Goal: Transaction & Acquisition: Subscribe to service/newsletter

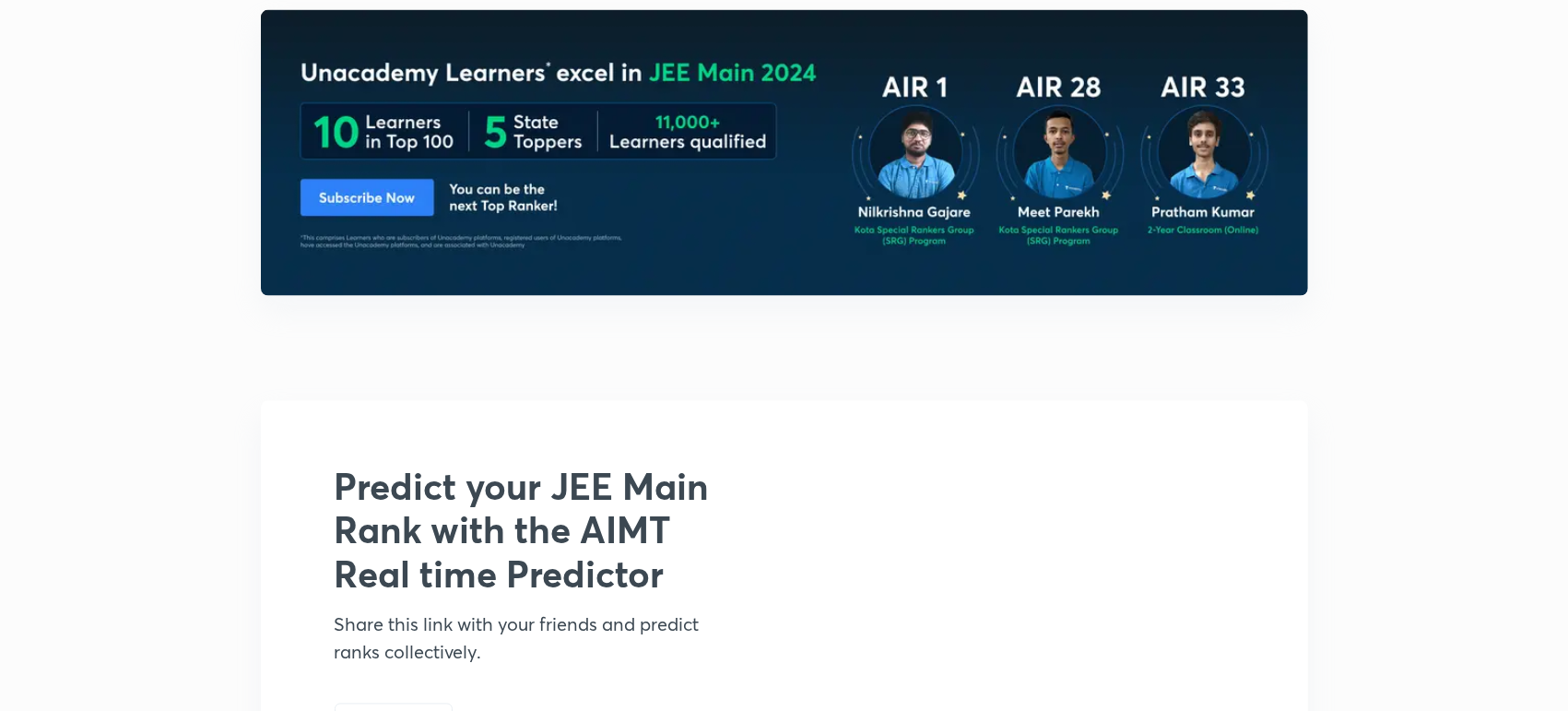
scroll to position [1677, 0]
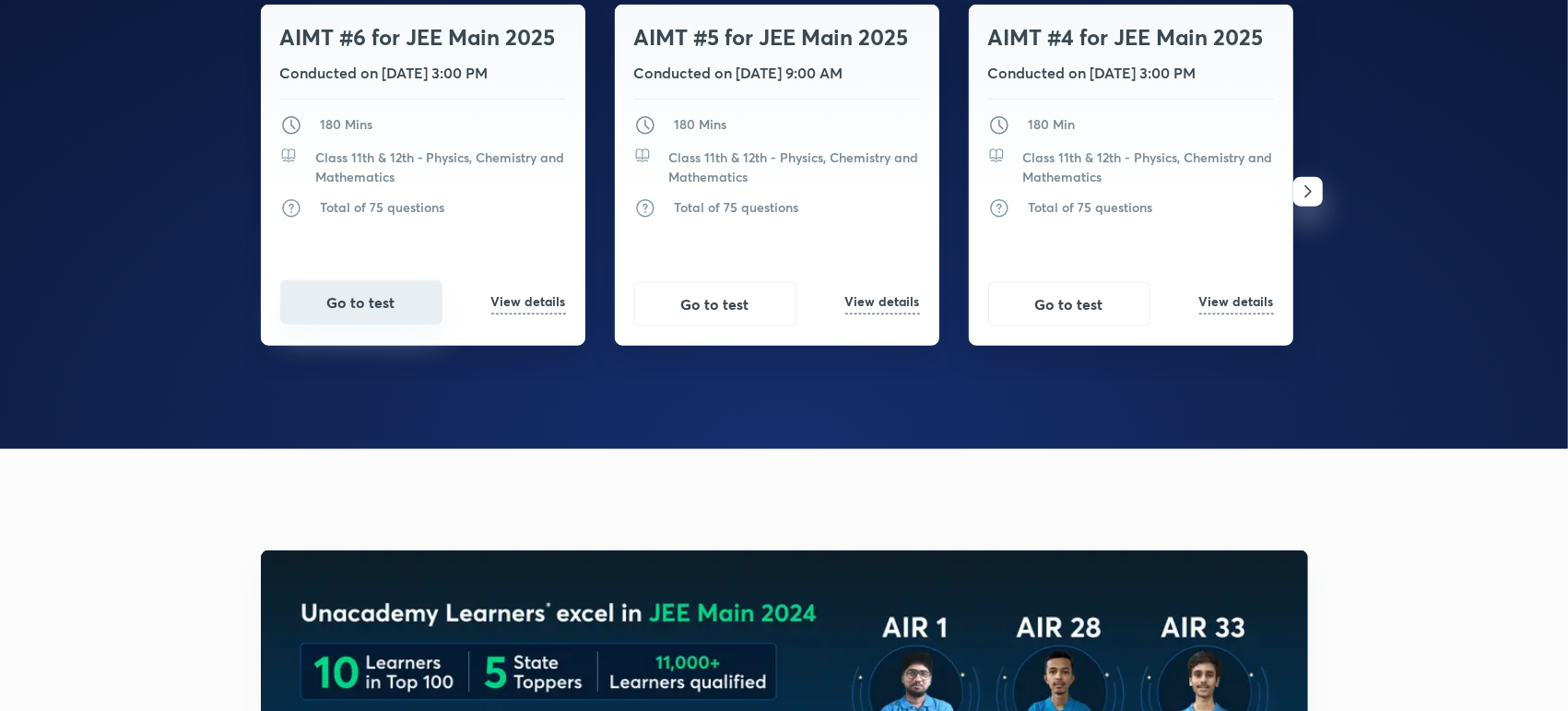
click at [333, 324] on button "Go to test" at bounding box center [362, 302] width 163 height 45
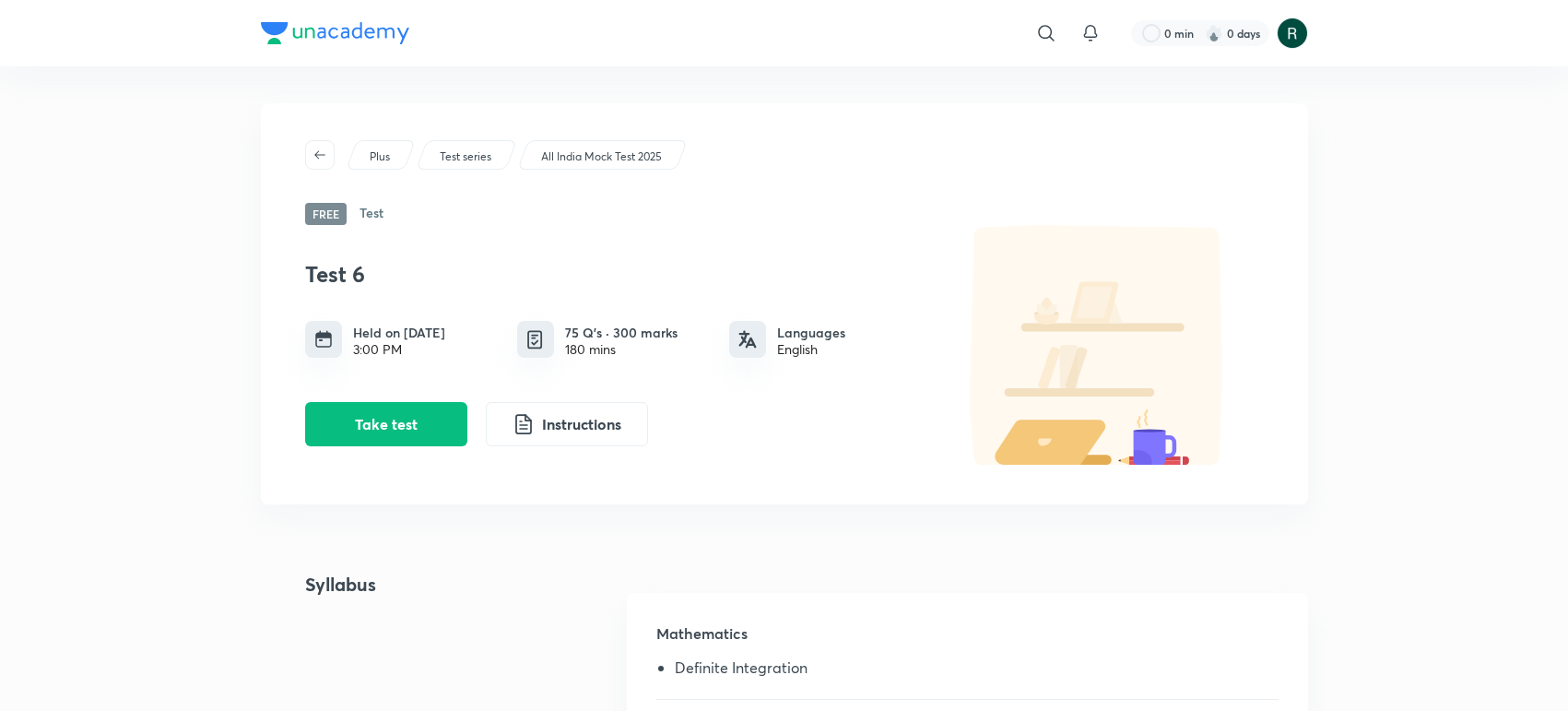
click at [607, 142] on div "All India Mock Test 2025" at bounding box center [603, 155] width 170 height 30
click at [603, 162] on p "All India Mock Test 2025" at bounding box center [602, 157] width 121 height 17
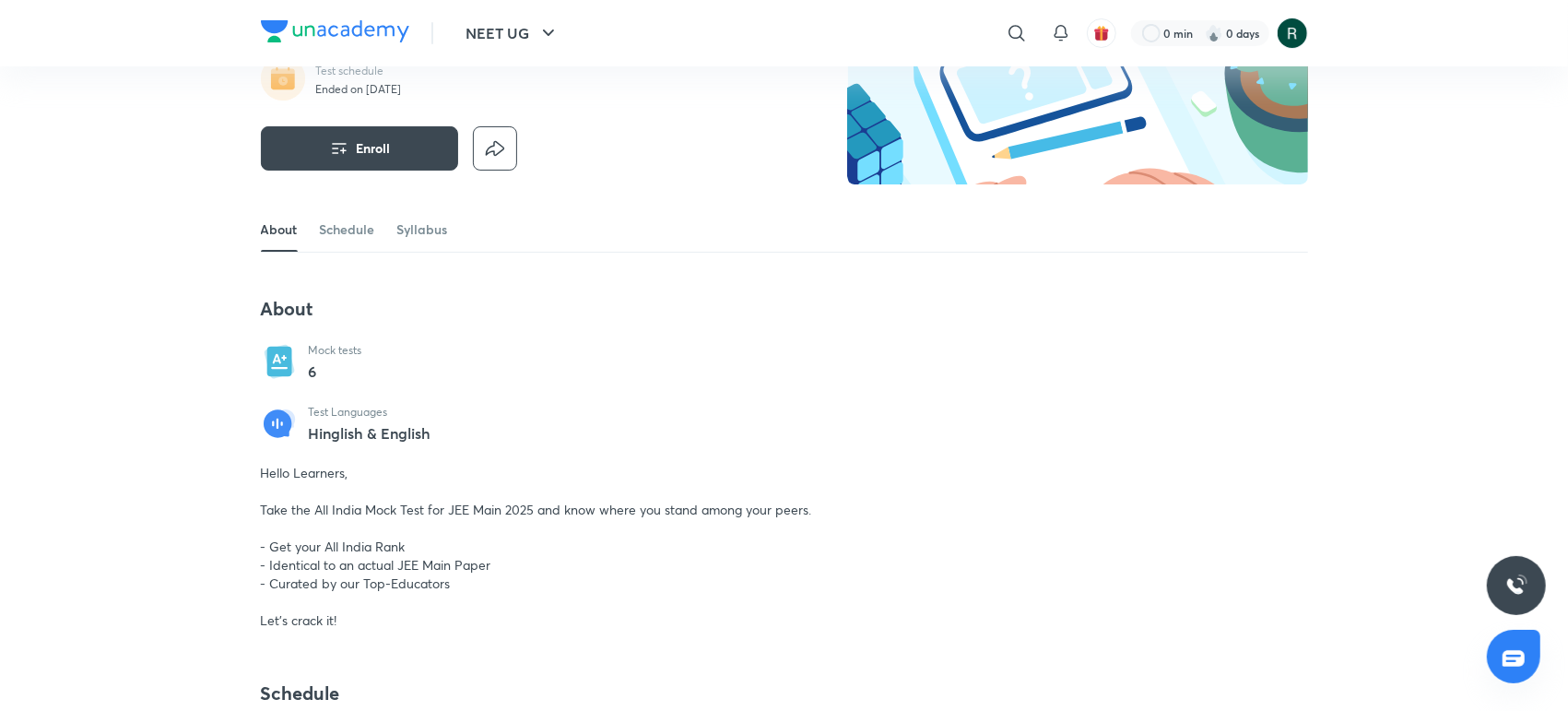
scroll to position [181, 0]
click at [354, 240] on link "Schedule" at bounding box center [348, 230] width 56 height 45
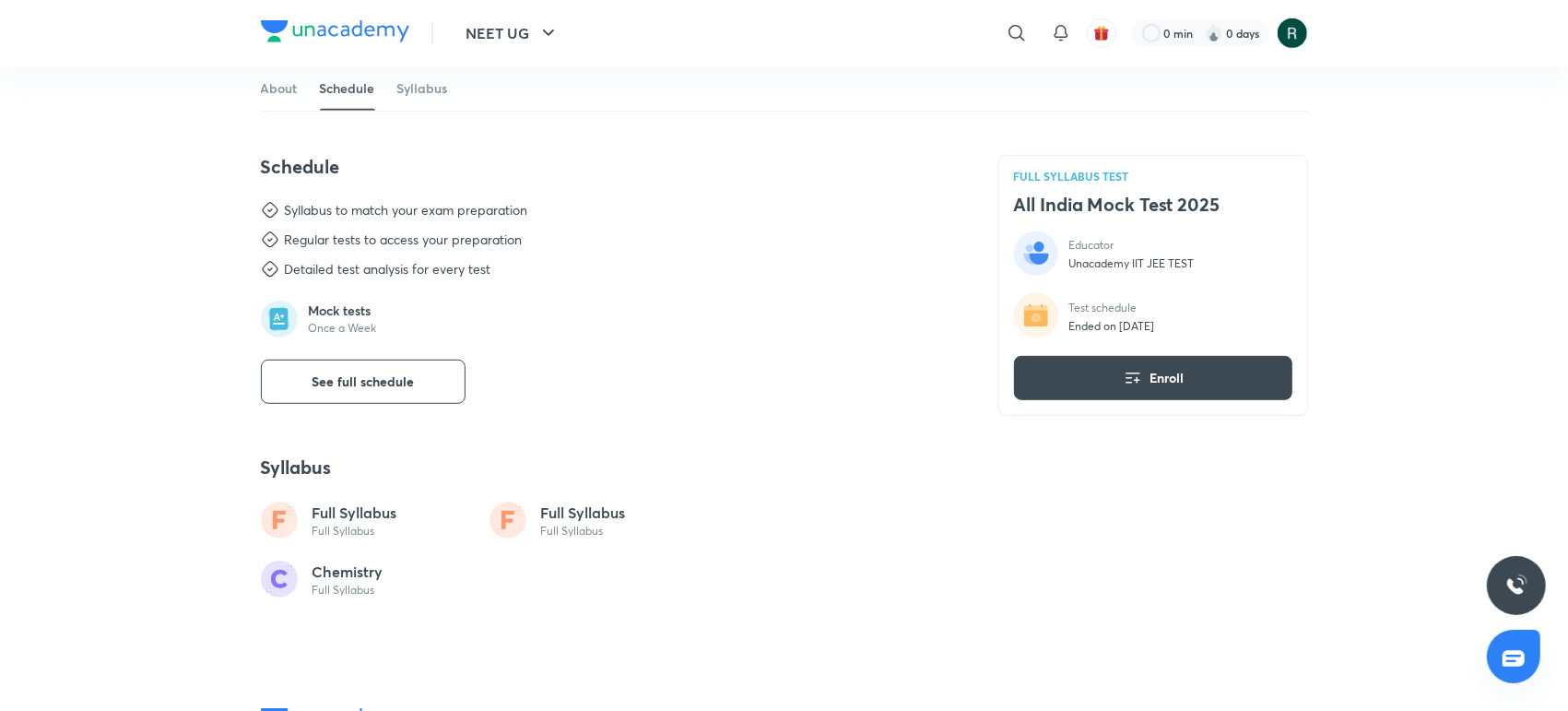
scroll to position [733, 0]
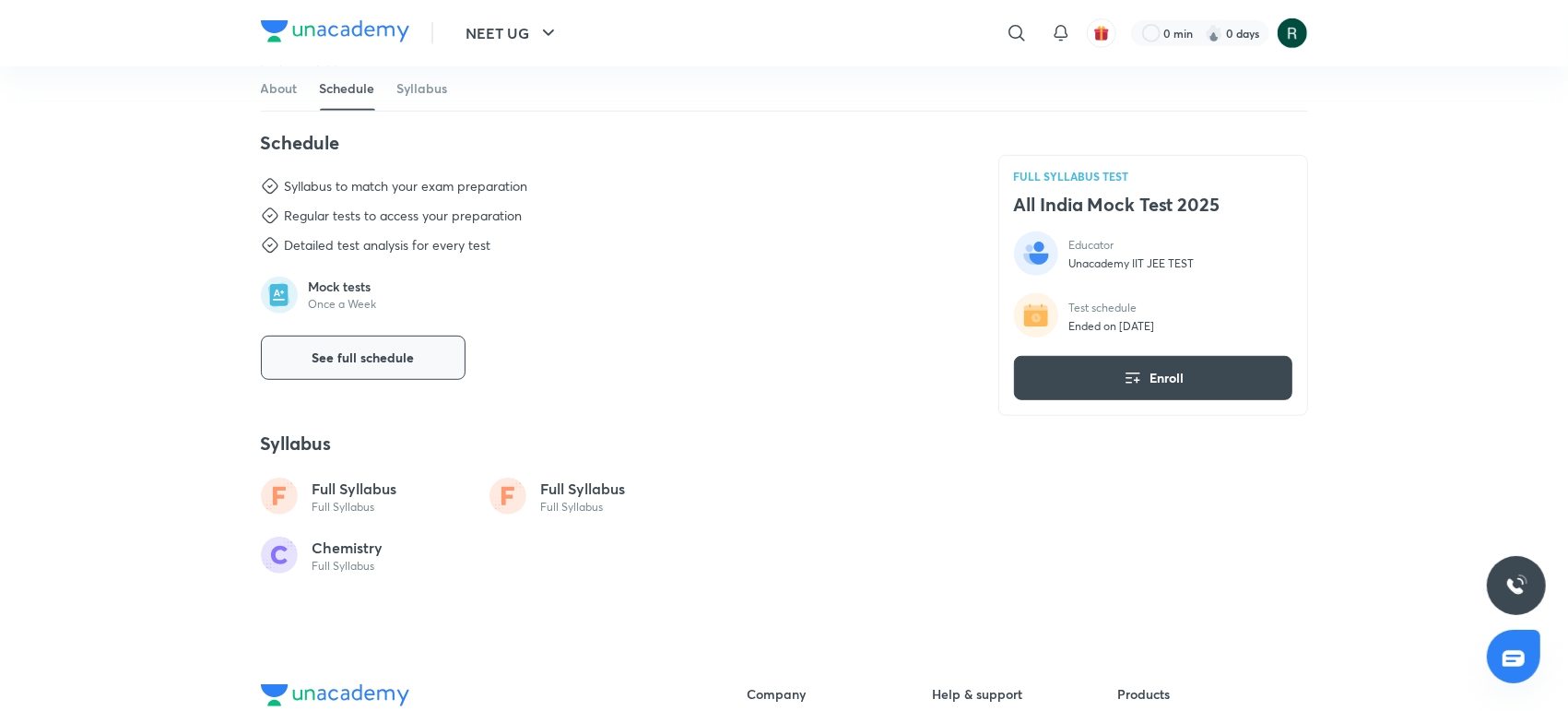
click at [374, 350] on span "See full schedule" at bounding box center [362, 357] width 102 height 19
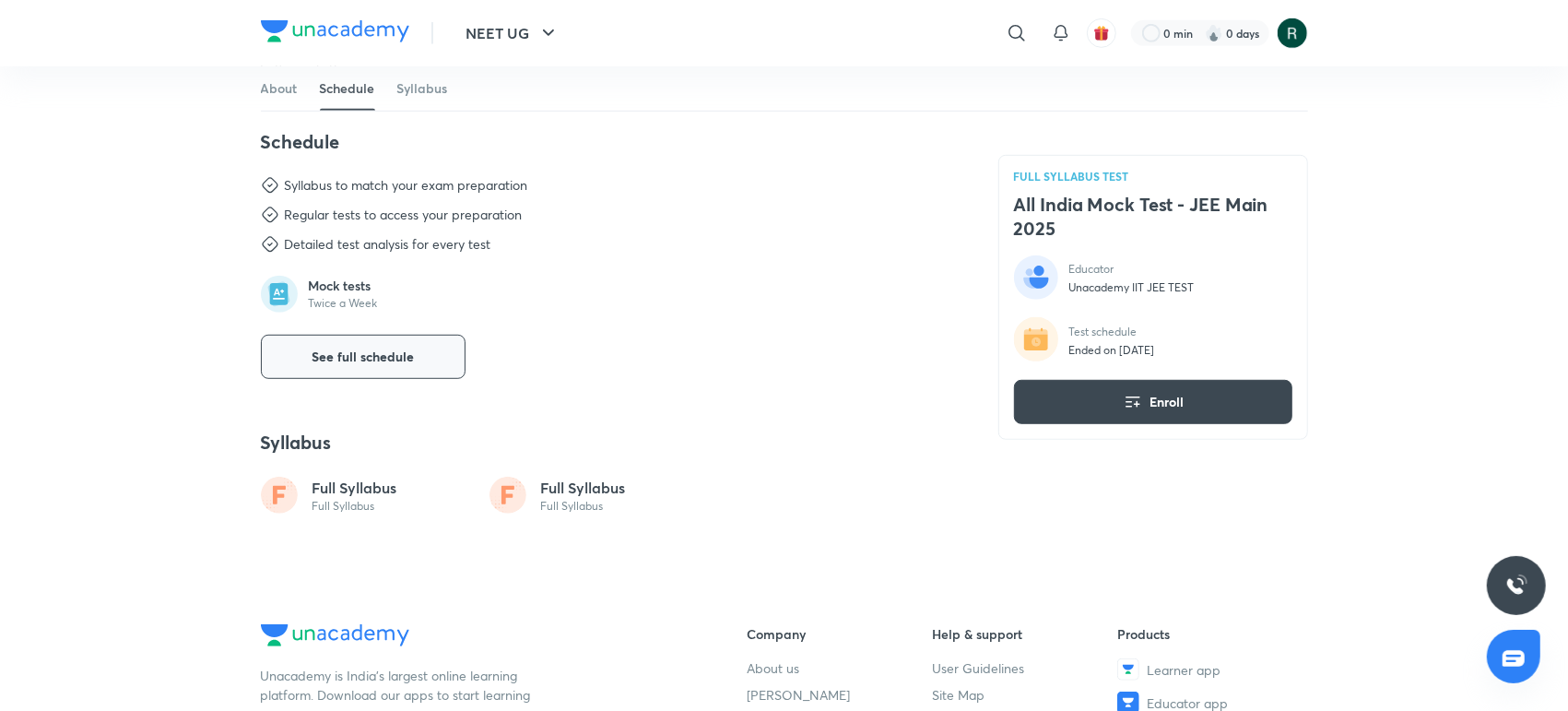
click at [375, 376] on button "See full schedule" at bounding box center [363, 357] width 204 height 45
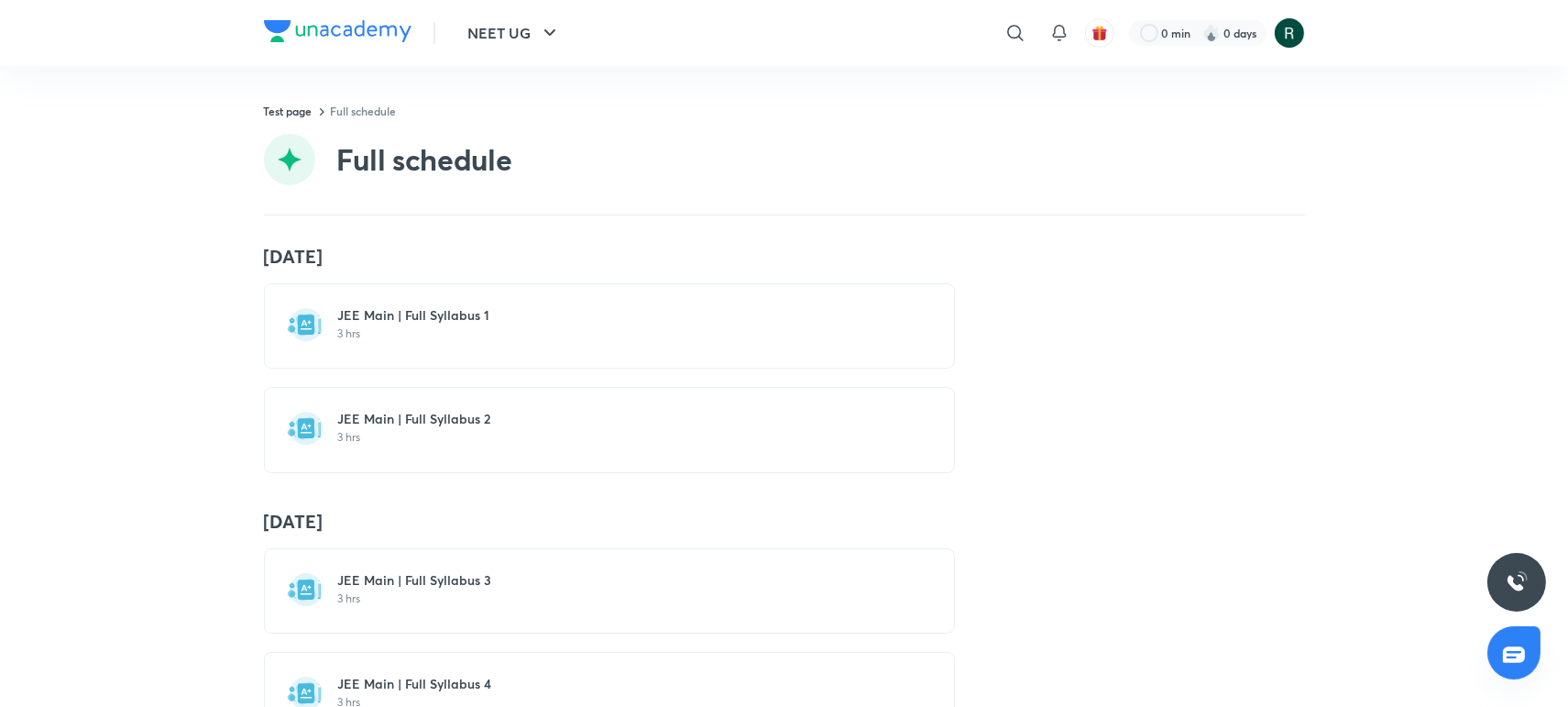
click at [264, 259] on h4 "[DATE]" at bounding box center [784, 256] width 1041 height 24
drag, startPoint x: 259, startPoint y: 259, endPoint x: 445, endPoint y: 247, distance: 186.4
click at [445, 247] on h4 "[DATE]" at bounding box center [784, 256] width 1041 height 24
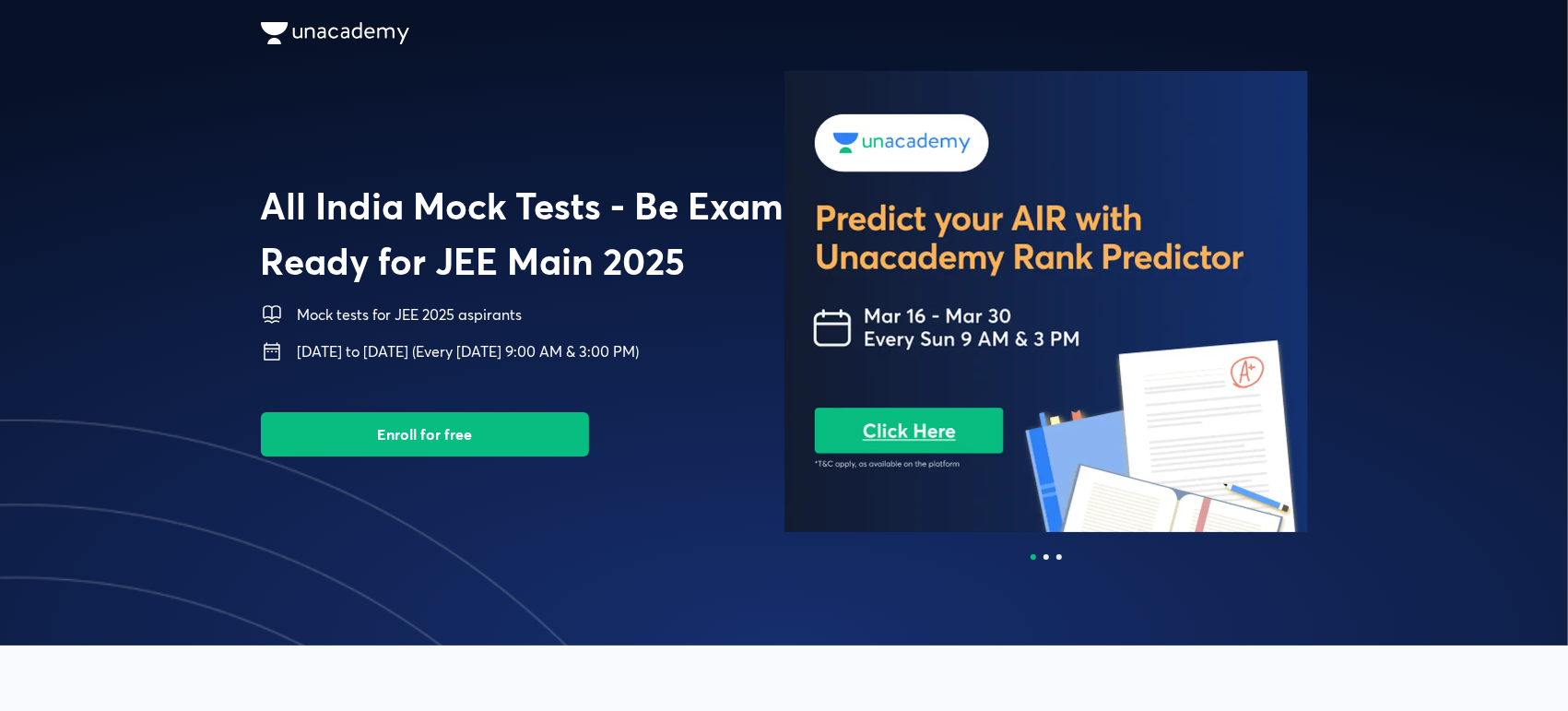
click at [391, 432] on button "Enroll for free" at bounding box center [424, 434] width 328 height 45
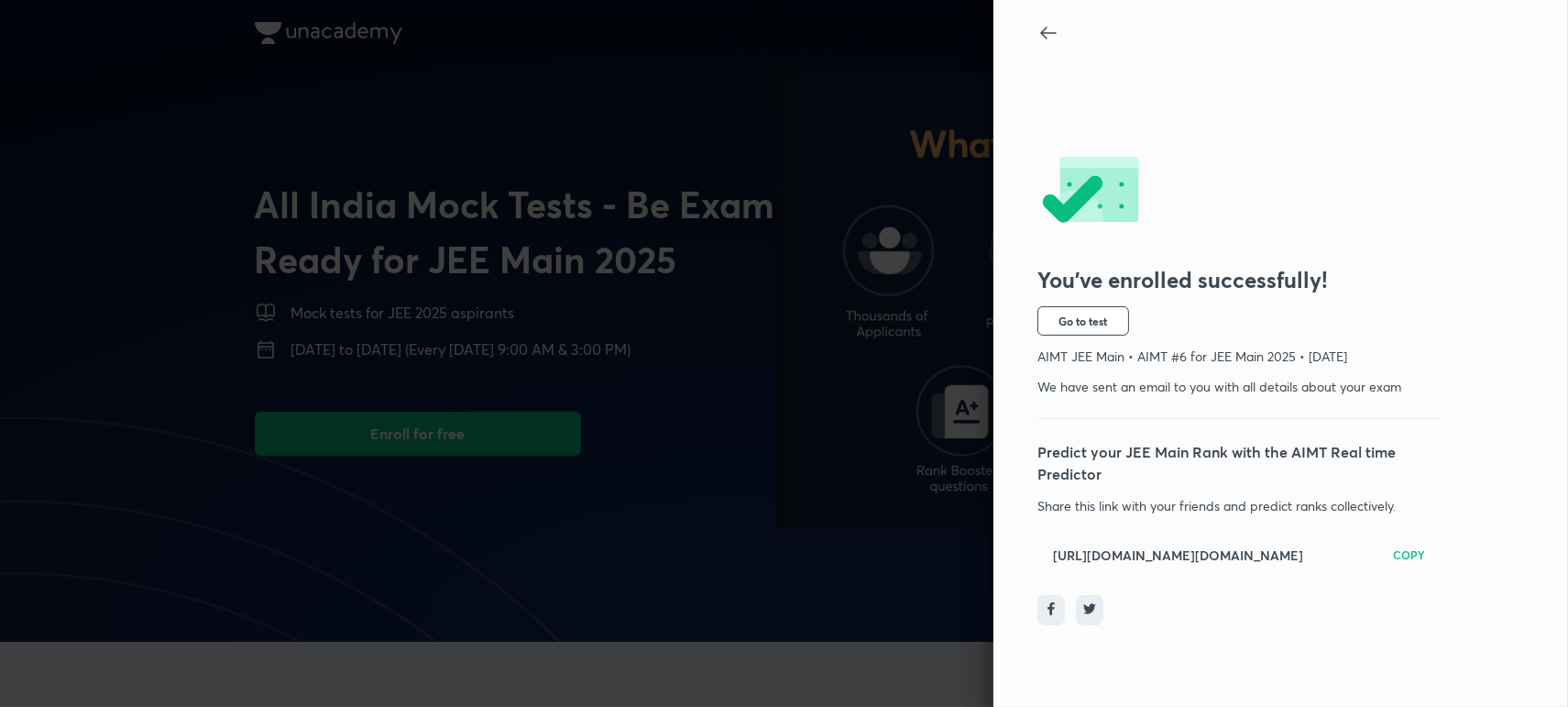
click at [1041, 35] on icon at bounding box center [1049, 33] width 22 height 22
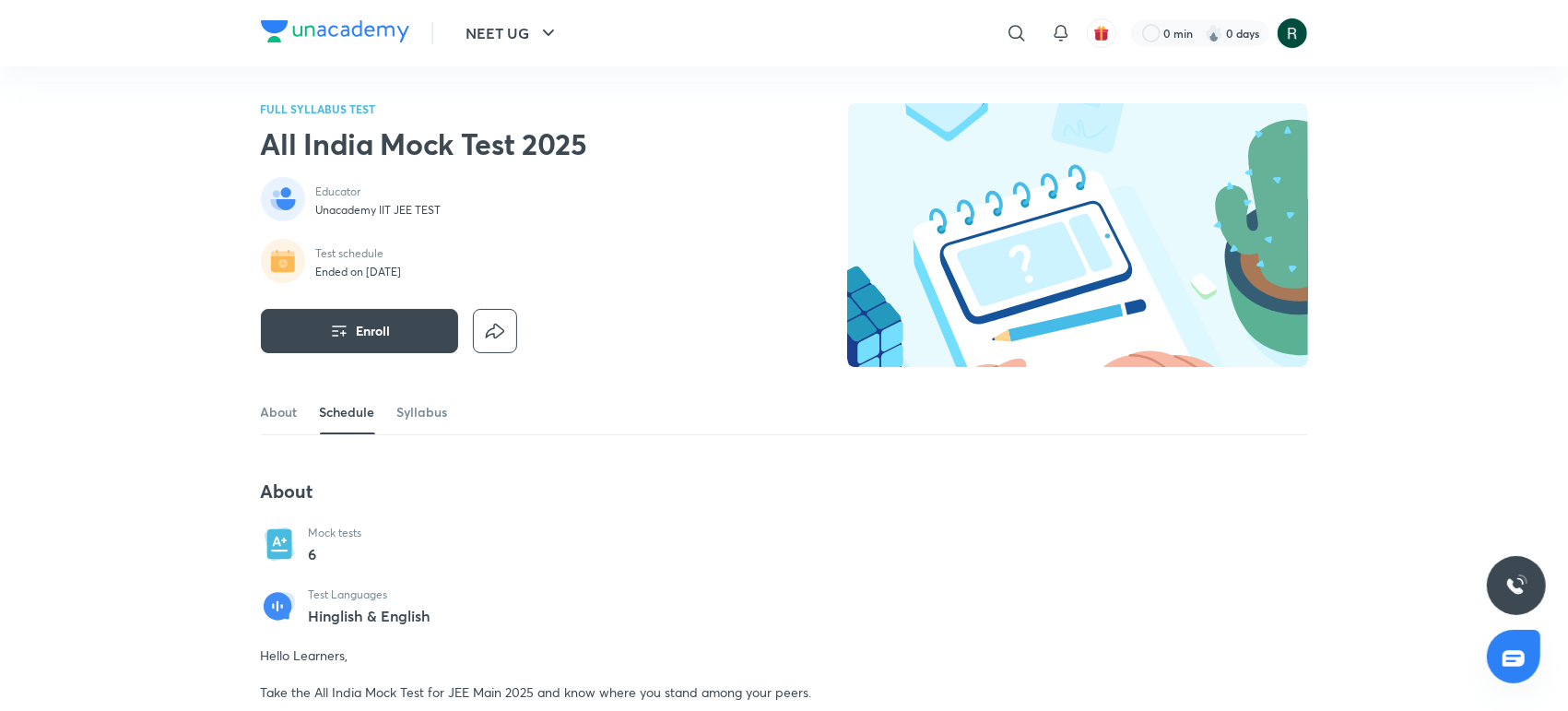
click at [359, 26] on img at bounding box center [335, 31] width 149 height 22
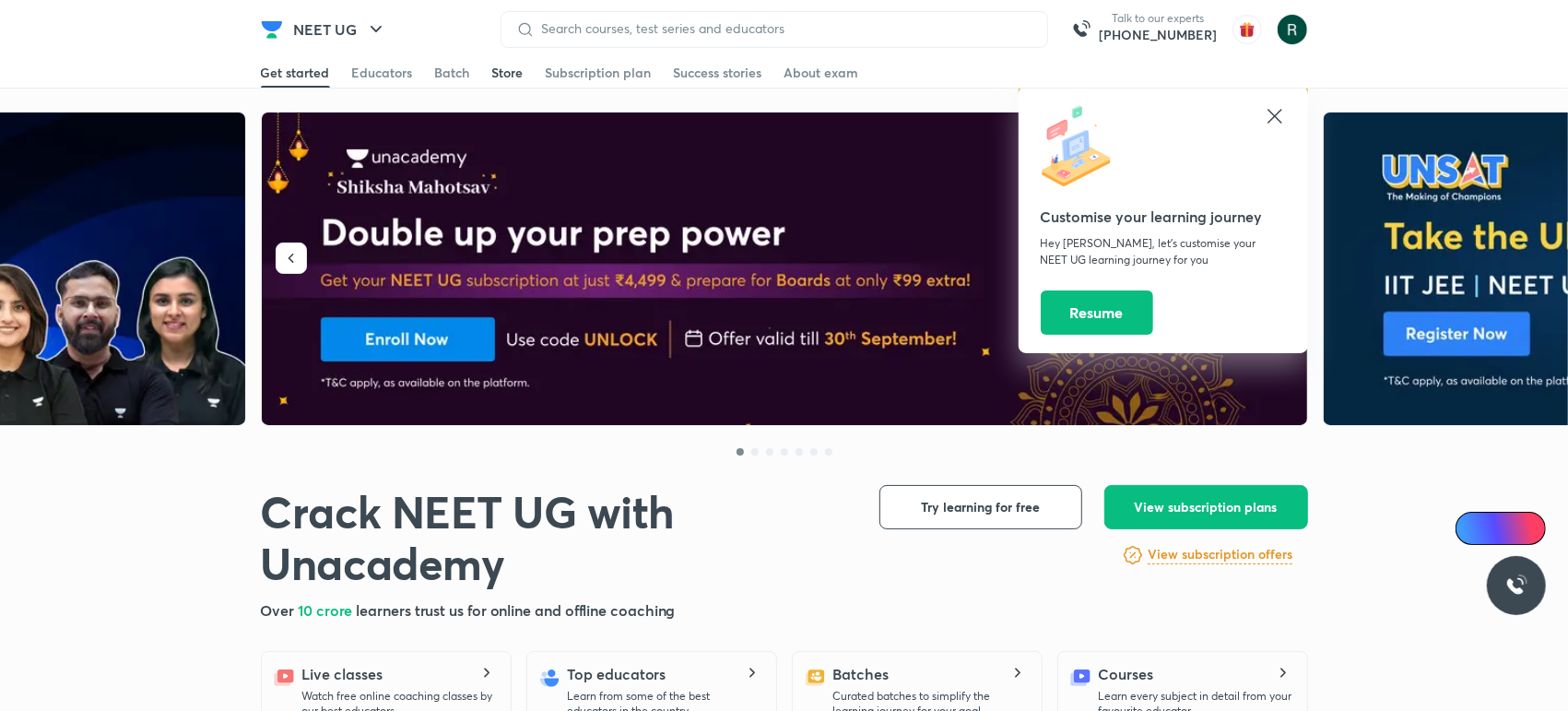
click at [518, 65] on div "Store" at bounding box center [508, 72] width 32 height 19
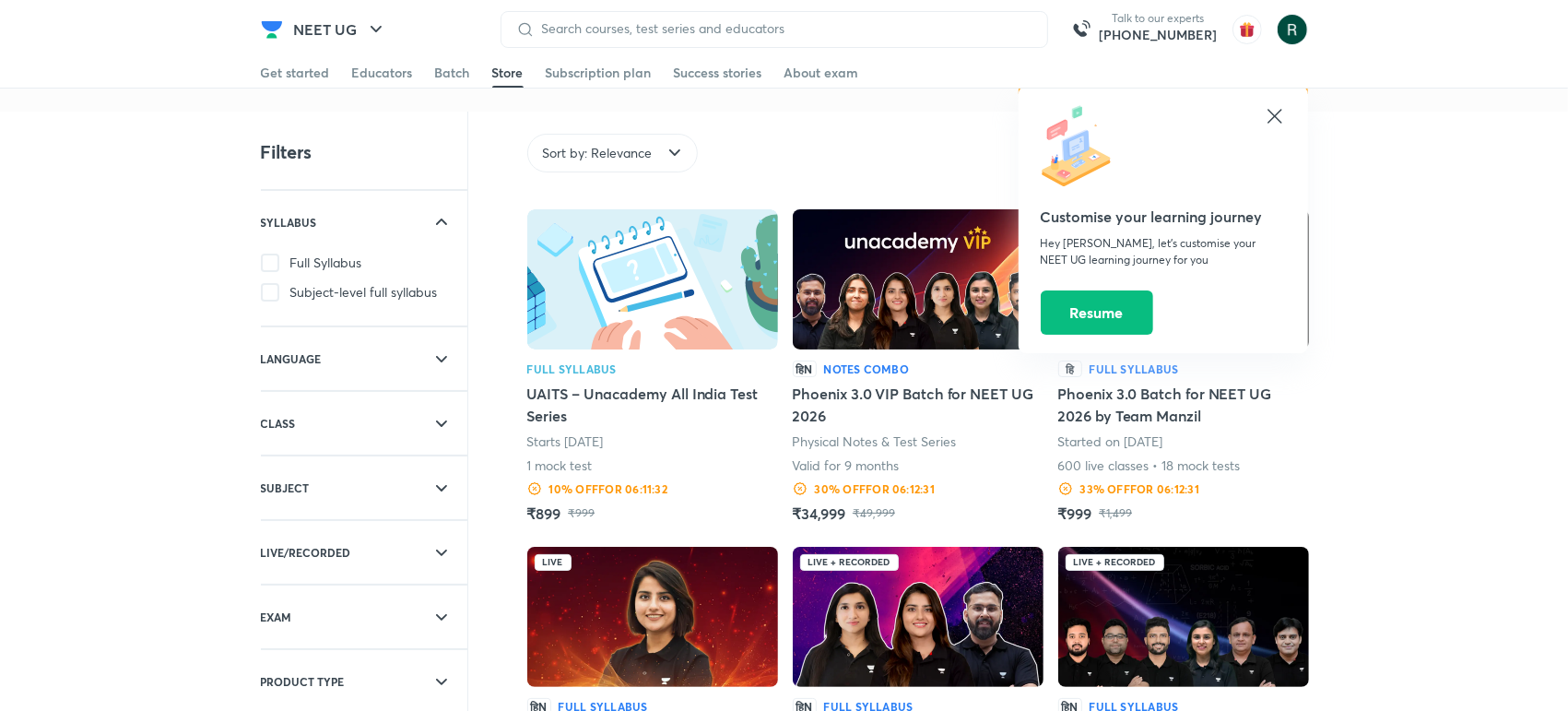
click at [629, 317] on img at bounding box center [652, 279] width 251 height 140
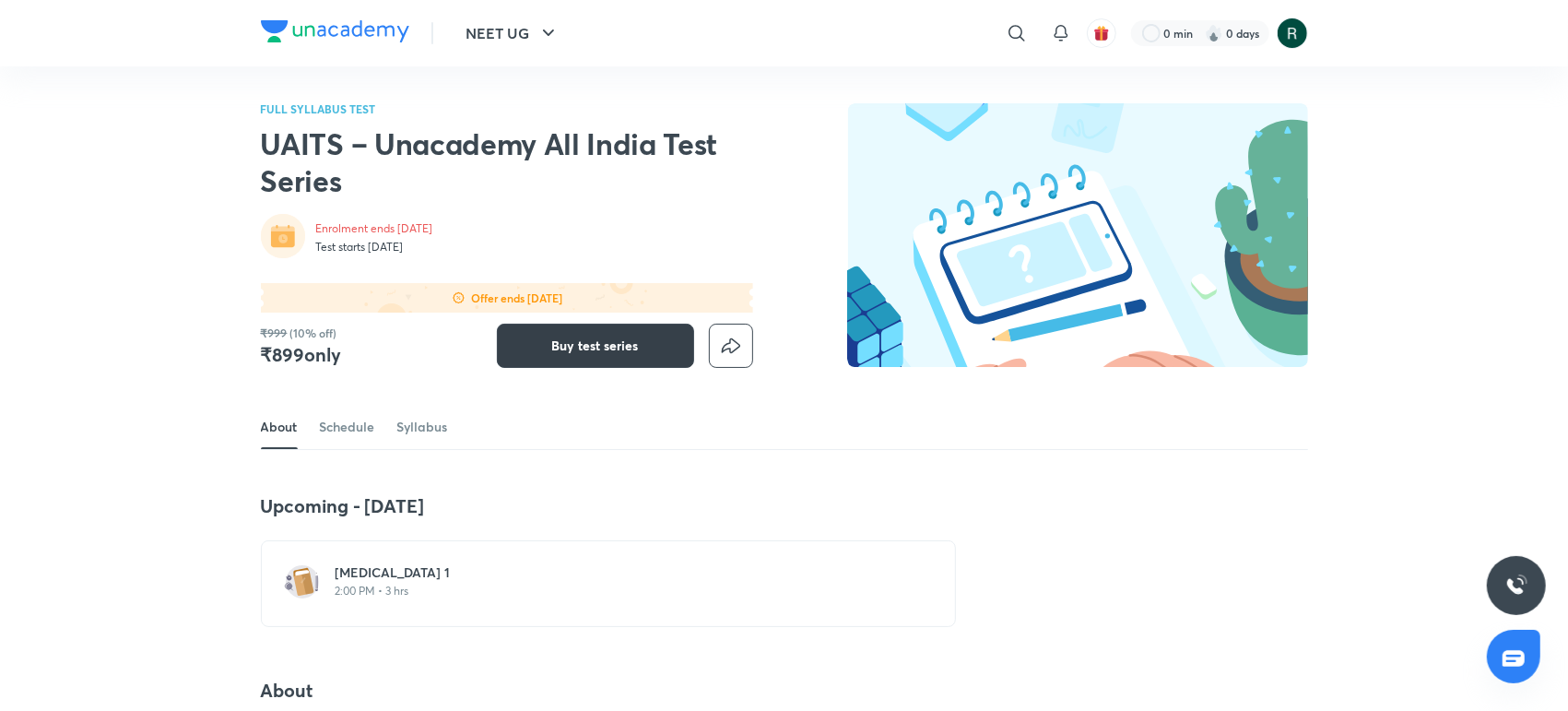
click at [586, 361] on button "Buy test series" at bounding box center [595, 345] width 197 height 45
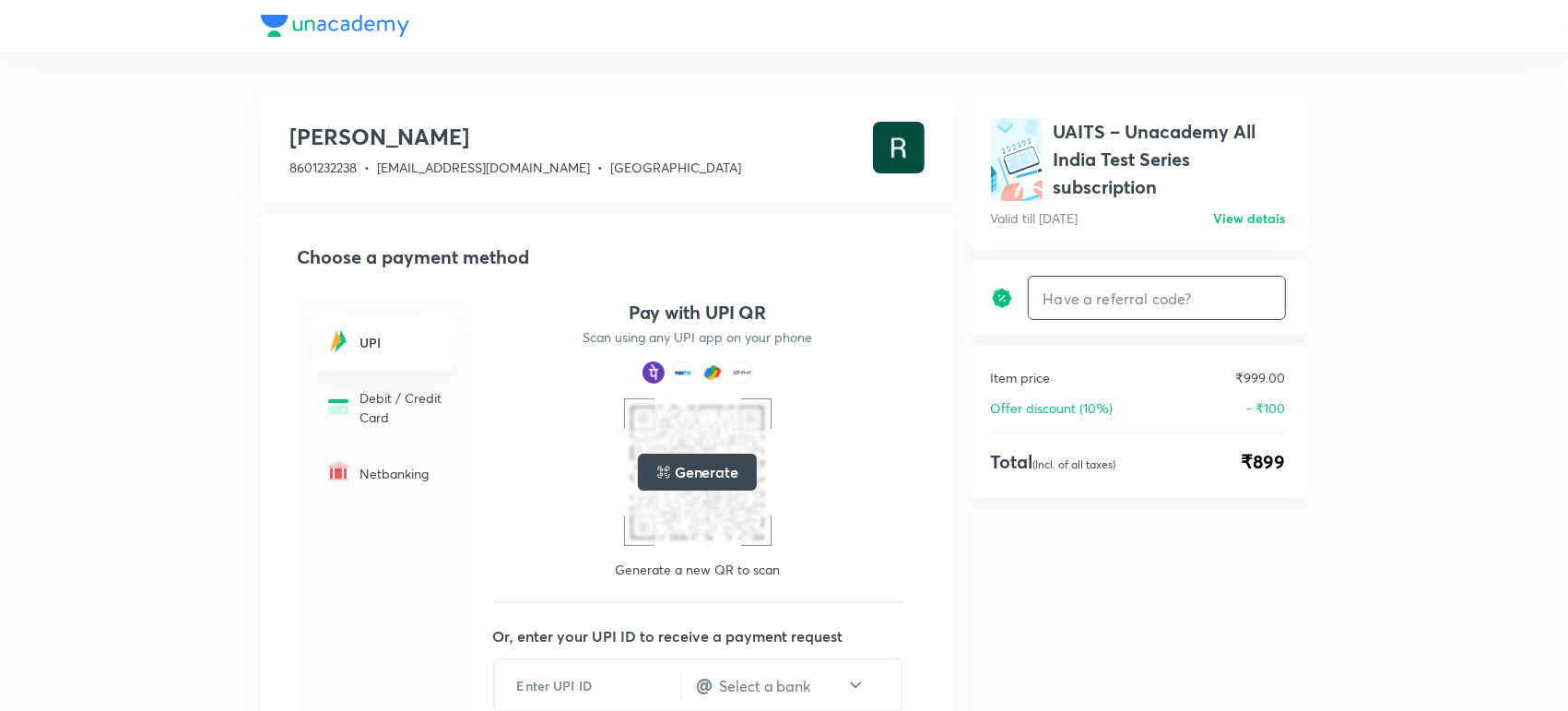
click at [1140, 296] on input "text" at bounding box center [1157, 298] width 257 height 44
paste input "MSLIVE"
type input "MSLIVE"
click at [1261, 305] on h6 "Apply" at bounding box center [1251, 298] width 37 height 20
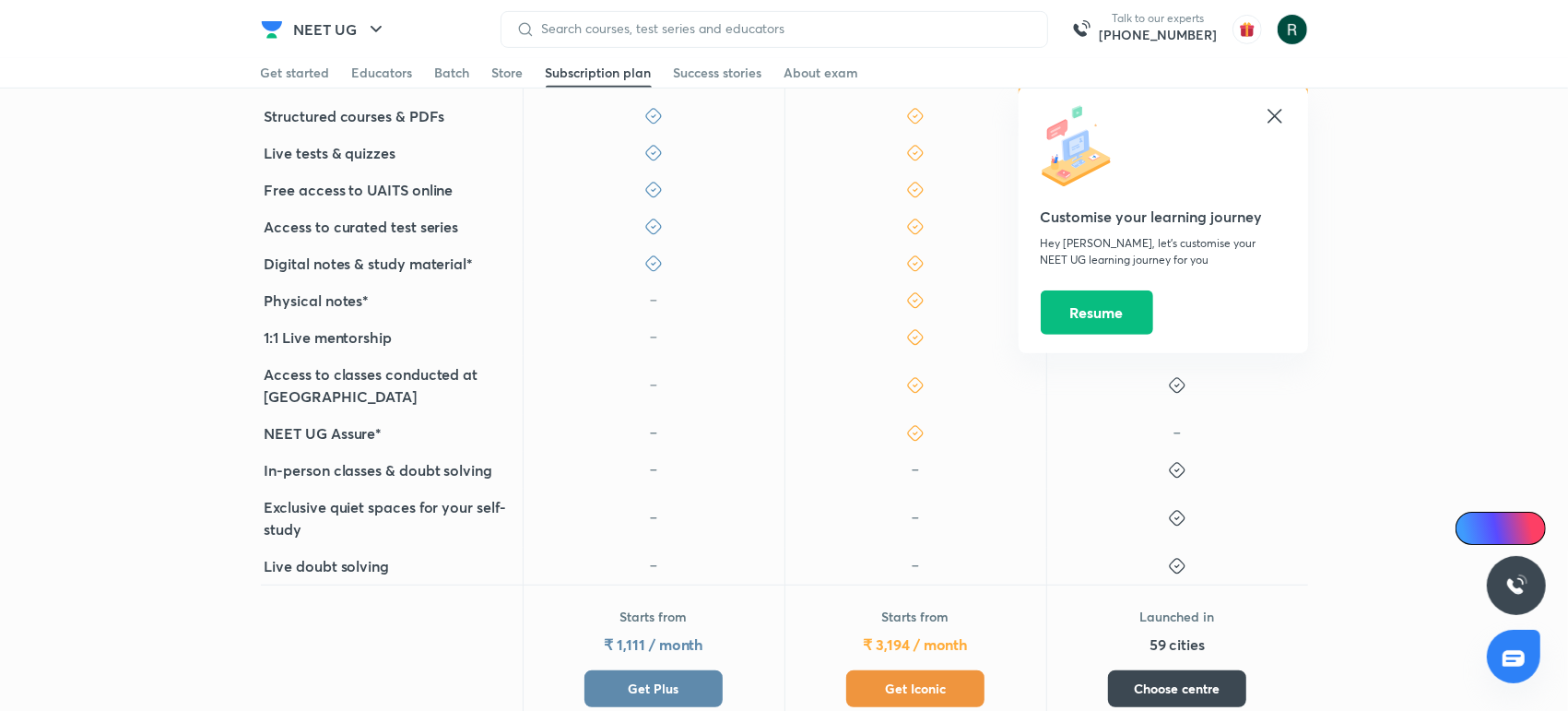
scroll to position [667, 0]
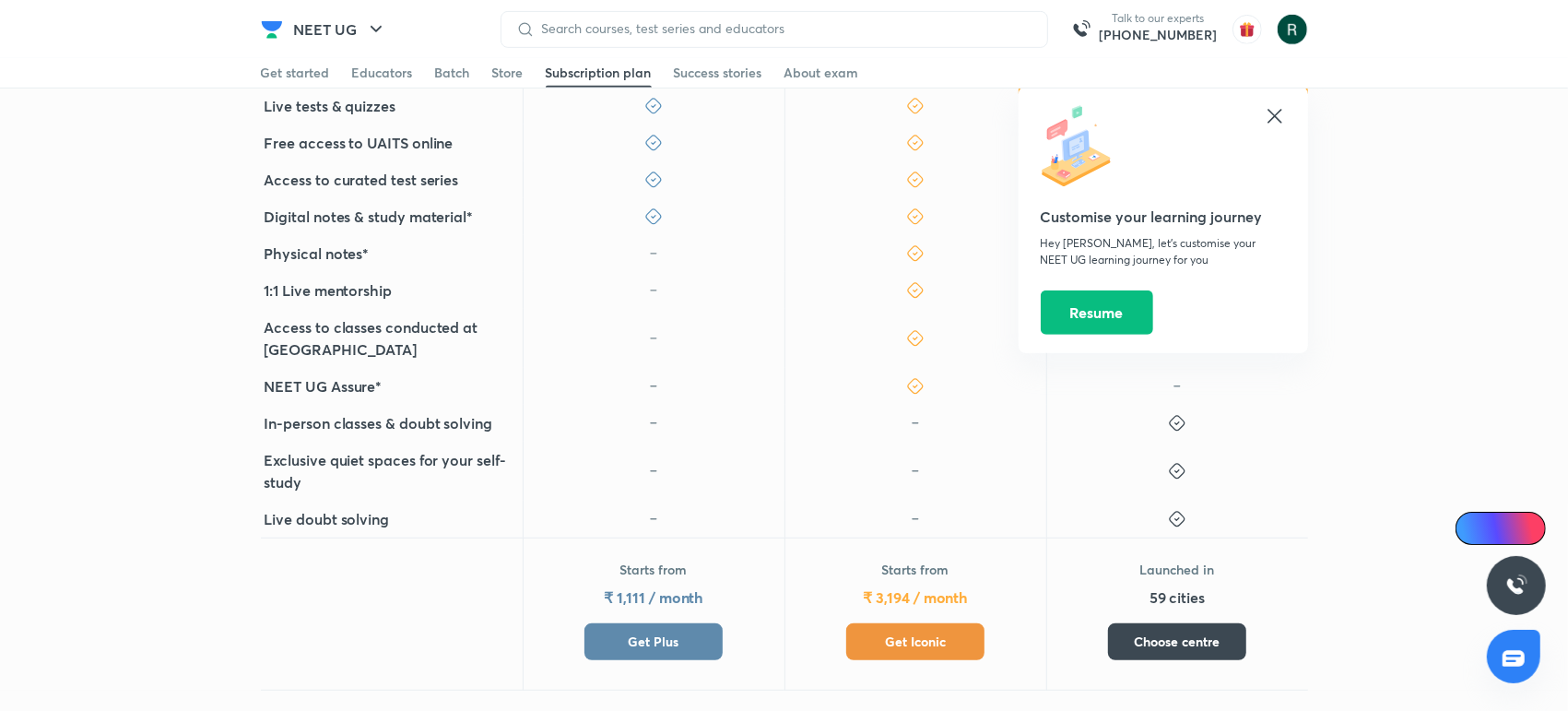
click at [679, 624] on button "Get Plus" at bounding box center [653, 642] width 138 height 37
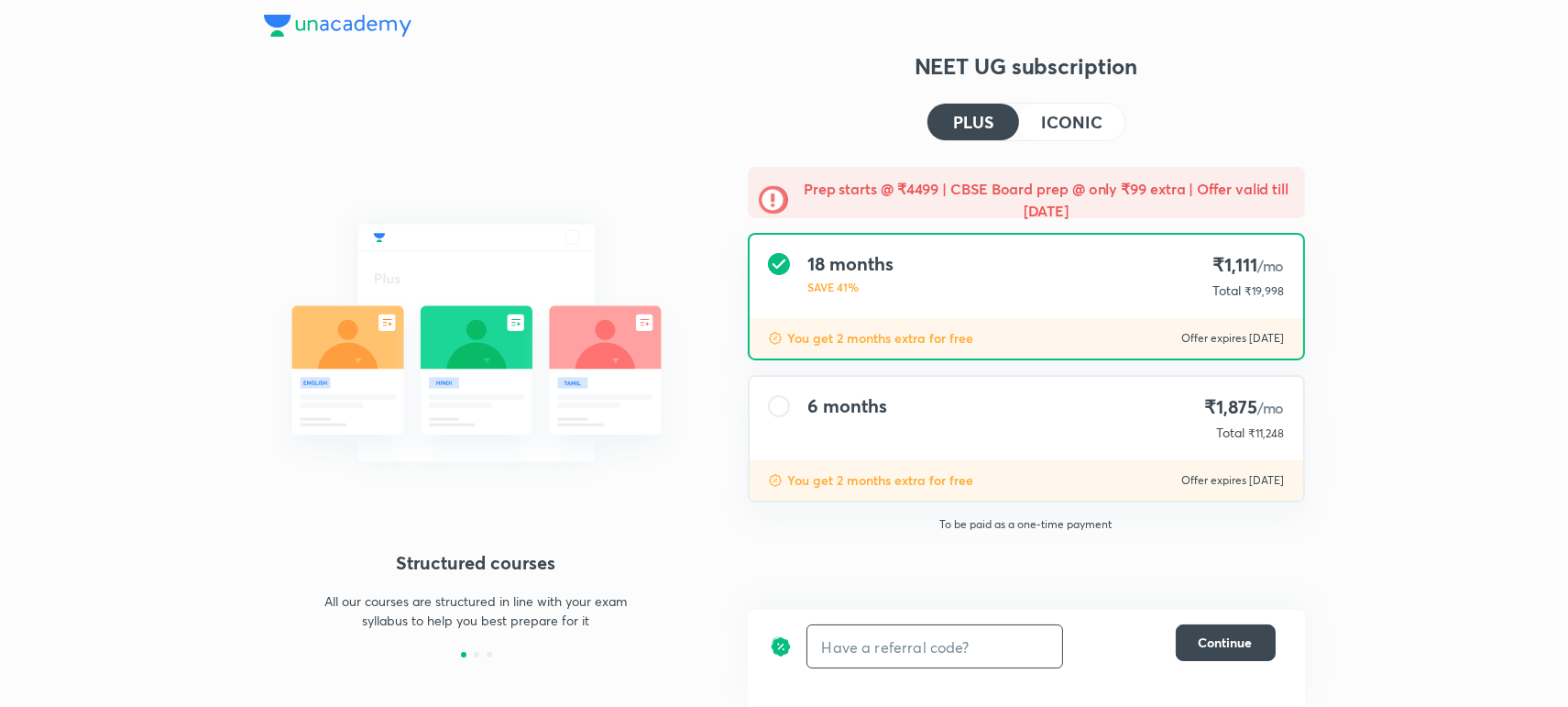
click at [932, 652] on input "text" at bounding box center [934, 647] width 255 height 43
paste input "MSLIVE"
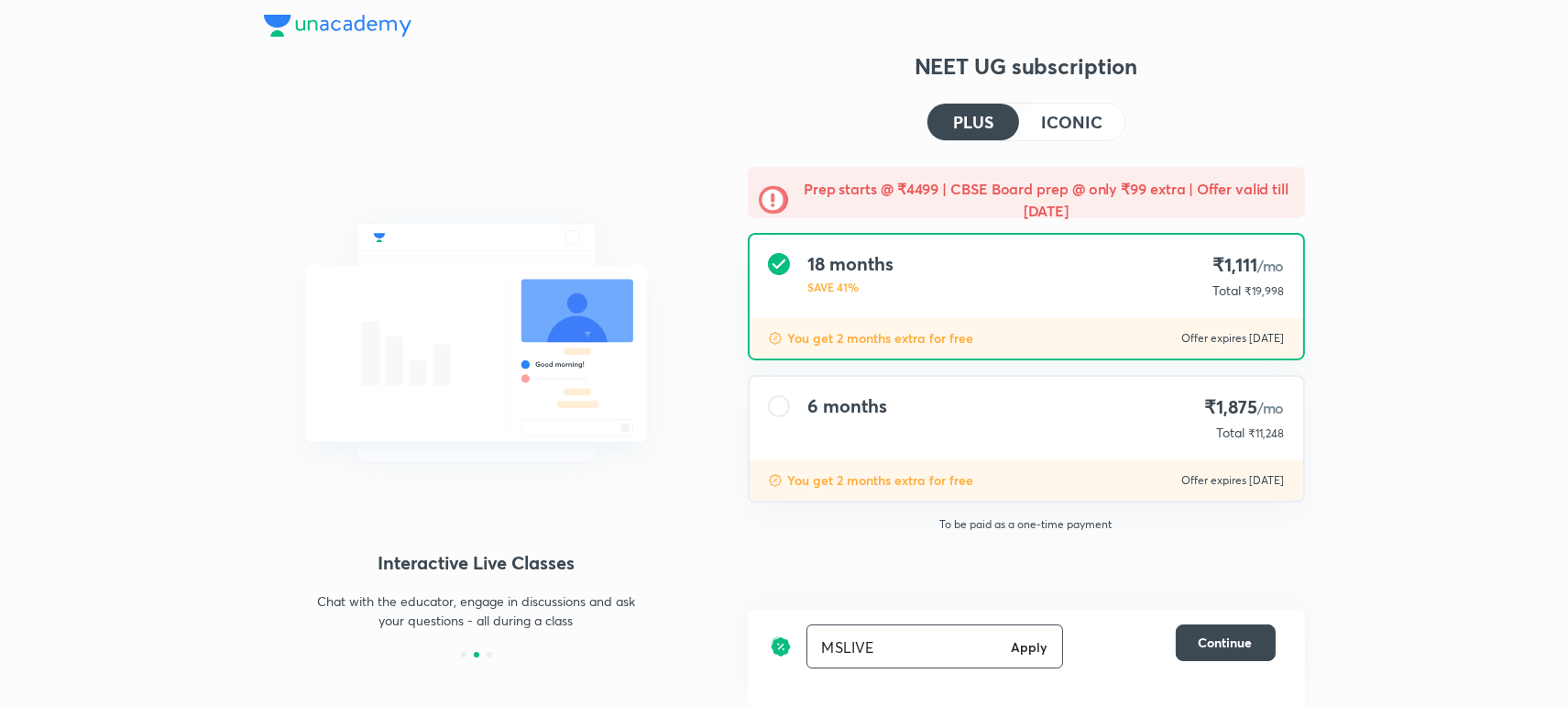
type input "MSLIVE"
click at [1017, 653] on h6 "Apply" at bounding box center [1029, 647] width 36 height 20
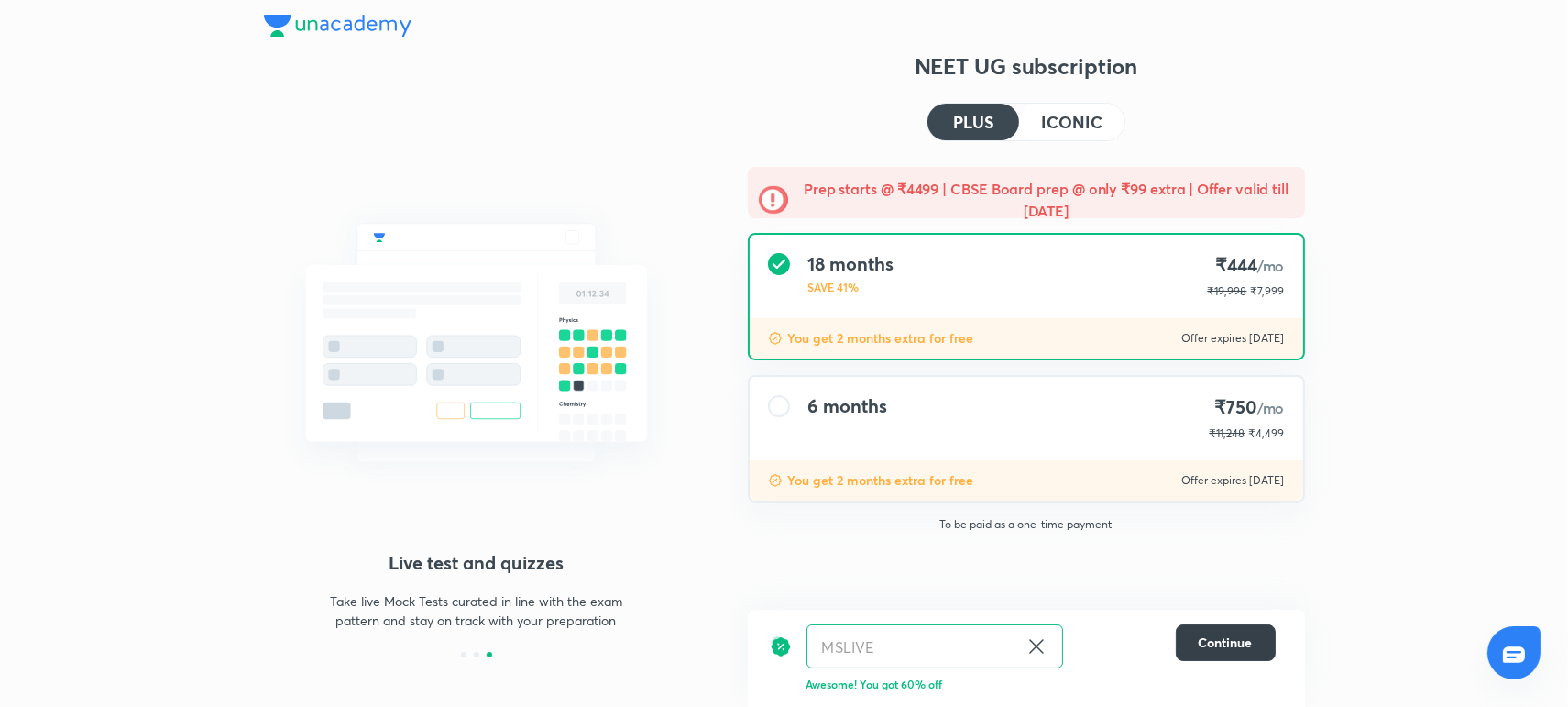
click at [1229, 630] on button "Continue" at bounding box center [1225, 642] width 100 height 36
